Goal: Register for event/course

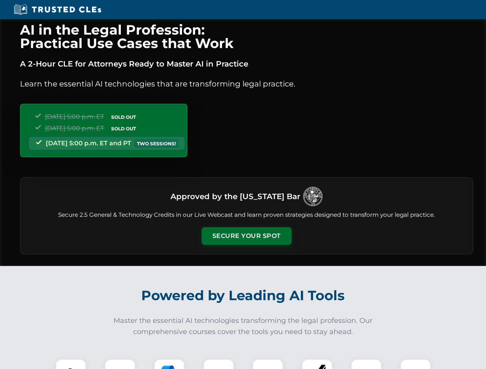
click at [246, 236] on button "Secure Your Spot" at bounding box center [246, 236] width 90 height 18
click at [71, 364] on img at bounding box center [71, 374] width 22 height 22
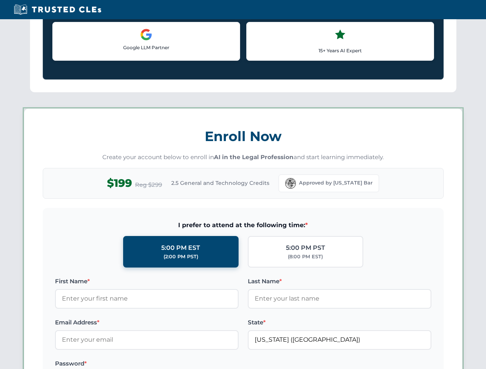
click at [169, 364] on label "Password *" at bounding box center [146, 363] width 183 height 9
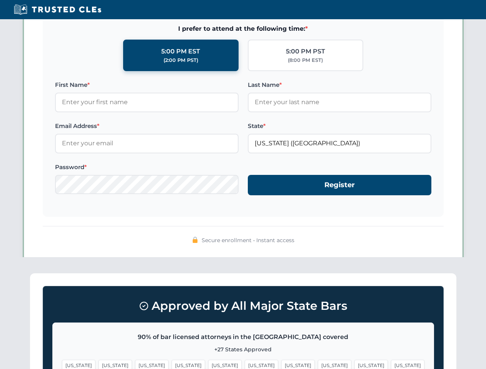
click at [354, 364] on span "[US_STATE]" at bounding box center [370, 365] width 33 height 11
